Goal: Information Seeking & Learning: Learn about a topic

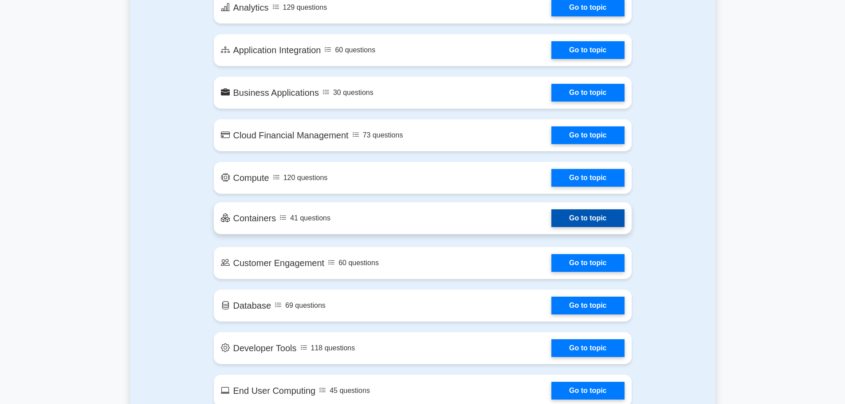
scroll to position [399, 0]
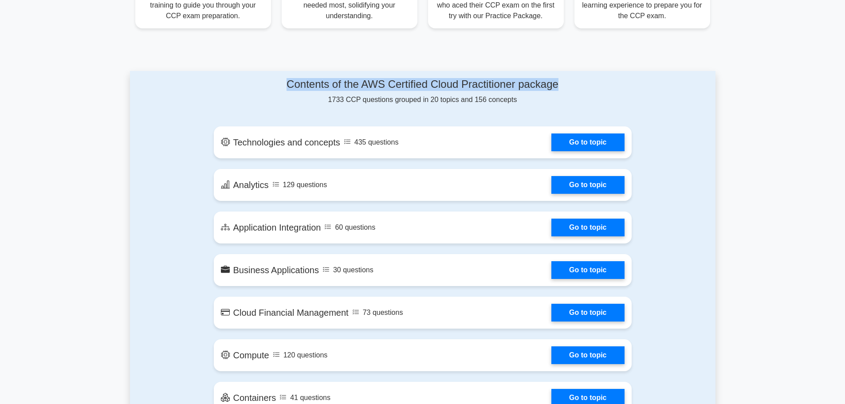
drag, startPoint x: 283, startPoint y: 86, endPoint x: 616, endPoint y: 80, distance: 332.3
click at [615, 80] on h4 "Contents of the AWS Certified Cloud Practitioner package" at bounding box center [423, 84] width 418 height 13
click at [630, 84] on h4 "Contents of the AWS Certified Cloud Practitioner package" at bounding box center [423, 84] width 418 height 13
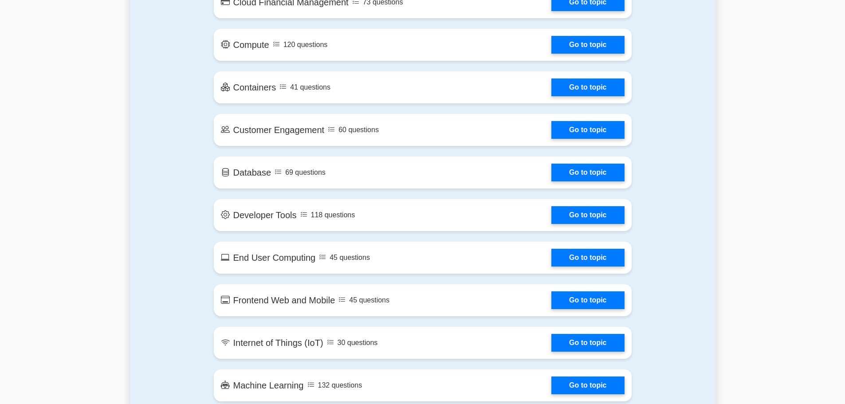
scroll to position [444, 0]
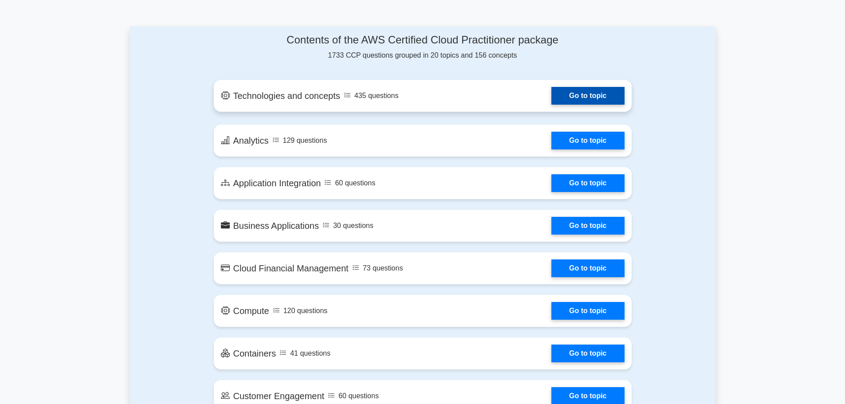
click at [594, 104] on link "Go to topic" at bounding box center [587, 96] width 73 height 18
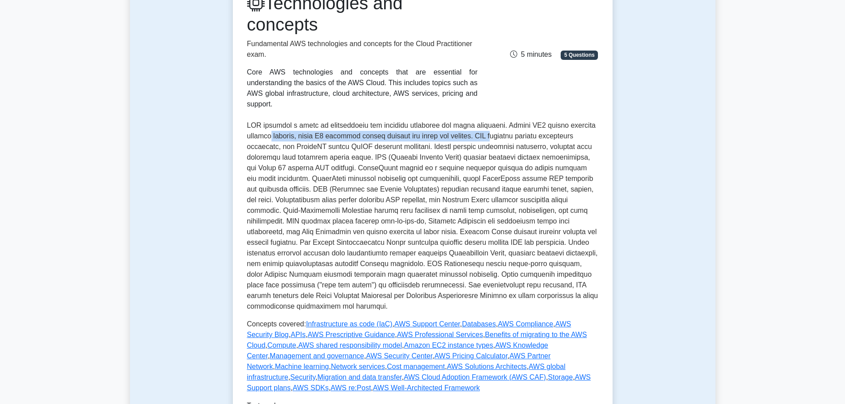
drag, startPoint x: 266, startPoint y: 121, endPoint x: 507, endPoint y: 155, distance: 243.7
click at [486, 126] on p at bounding box center [422, 216] width 351 height 192
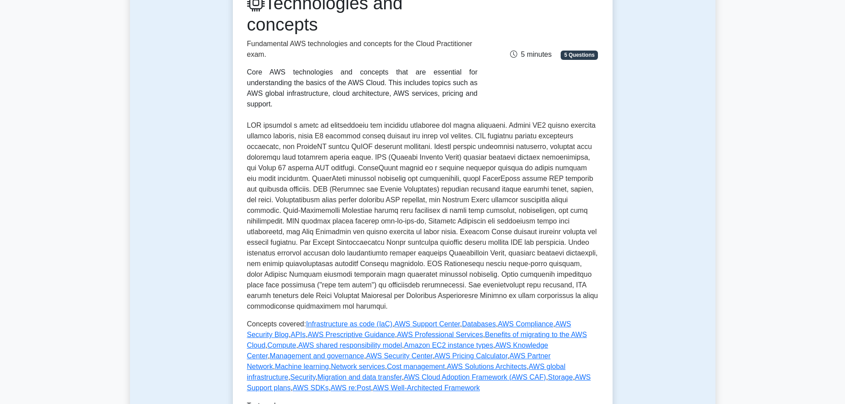
click at [517, 184] on p at bounding box center [422, 216] width 351 height 192
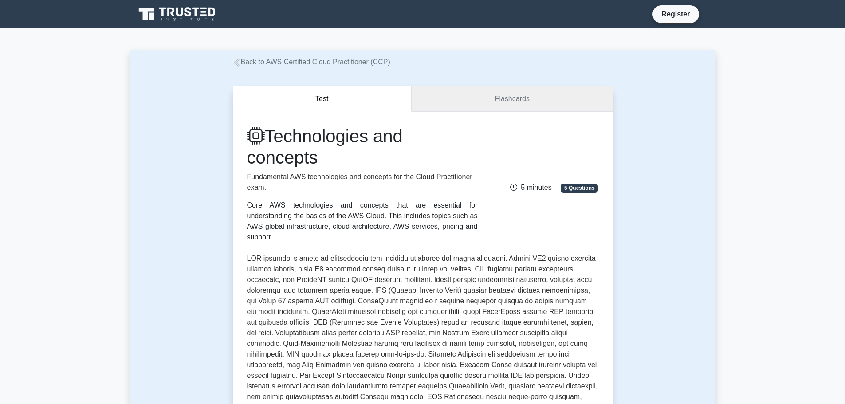
click at [478, 102] on link "Flashcards" at bounding box center [512, 98] width 200 height 25
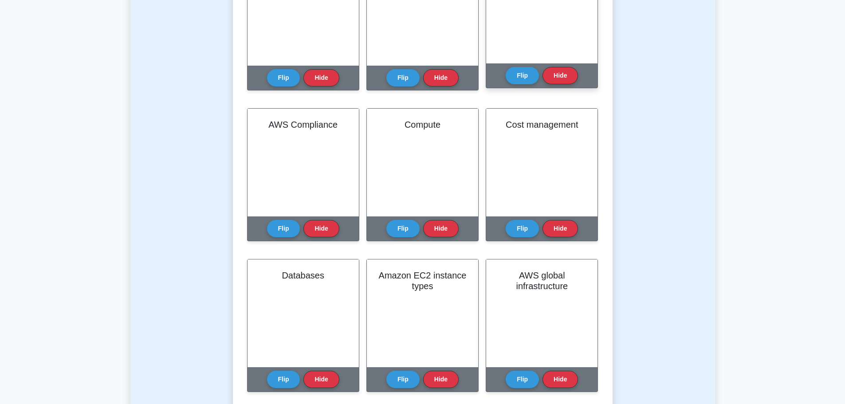
scroll to position [355, 0]
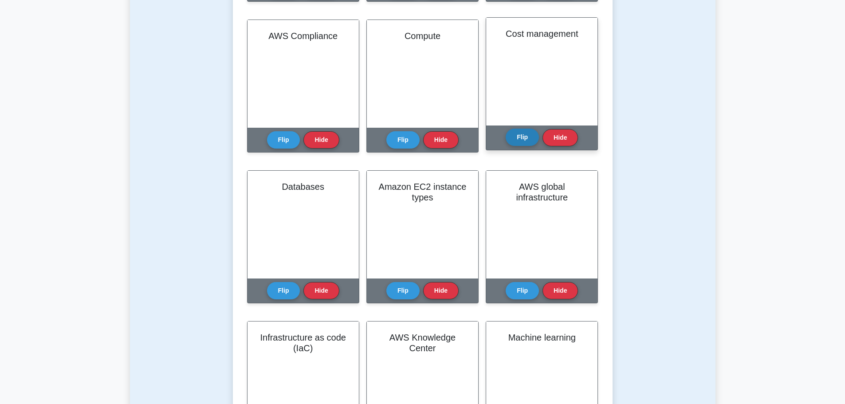
click at [515, 141] on button "Flip" at bounding box center [522, 137] width 33 height 17
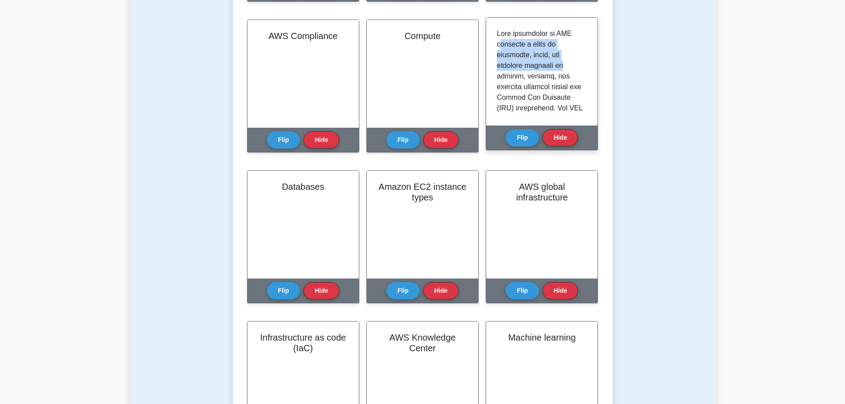
drag, startPoint x: 499, startPoint y: 43, endPoint x: 574, endPoint y: 70, distance: 79.9
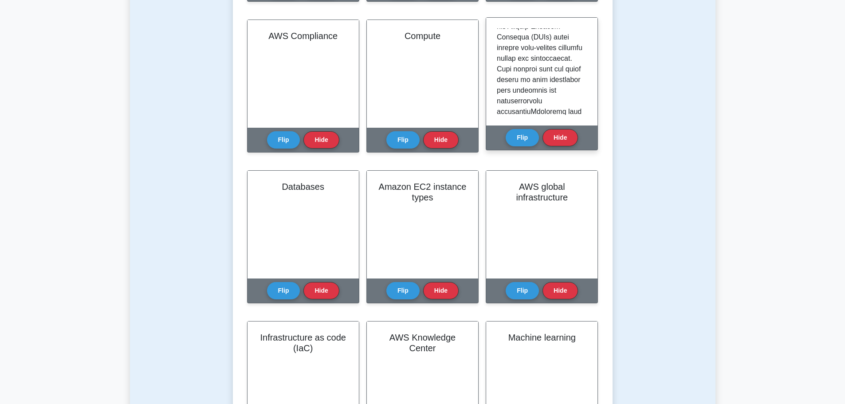
scroll to position [1145, 0]
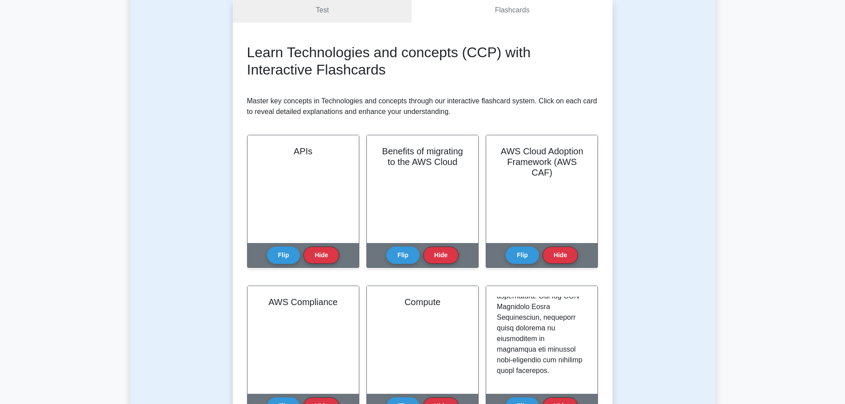
scroll to position [0, 0]
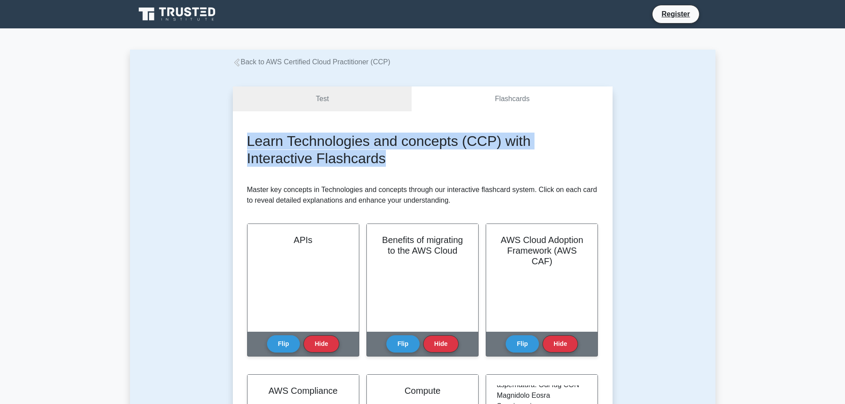
drag, startPoint x: 242, startPoint y: 144, endPoint x: 476, endPoint y: 161, distance: 234.4
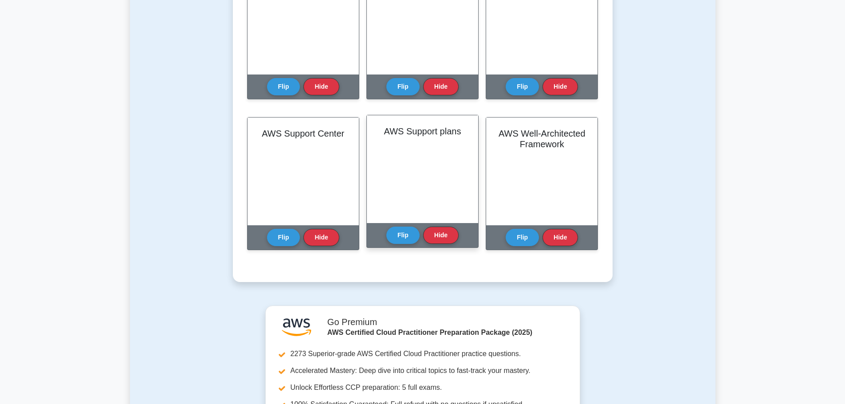
scroll to position [1730, 0]
